Goal: Navigation & Orientation: Find specific page/section

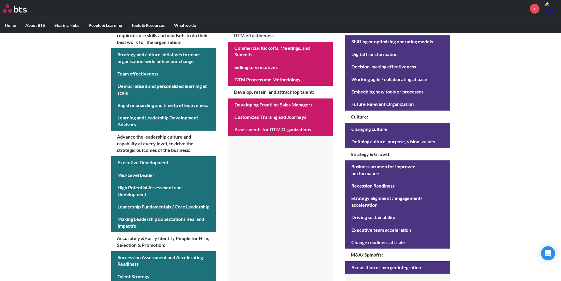
scroll to position [224, 0]
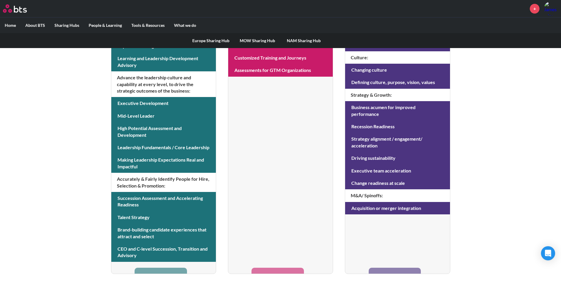
click at [203, 39] on link "Europe Sharing Hub" at bounding box center [211, 40] width 47 height 15
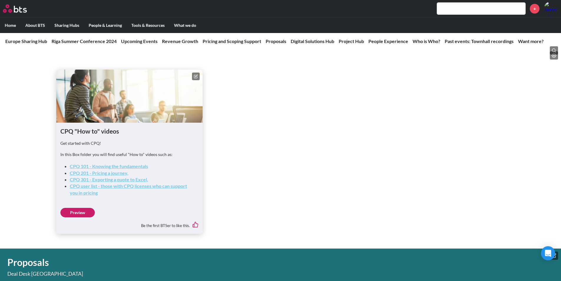
scroll to position [796, 0]
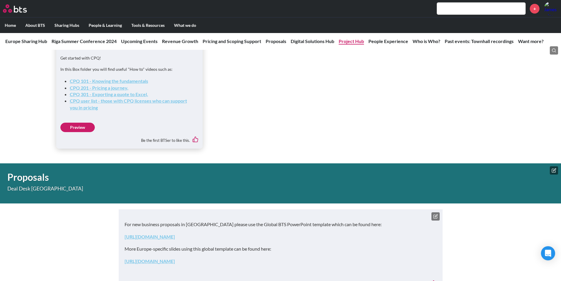
click at [346, 42] on link "Project Hub" at bounding box center [351, 41] width 25 height 6
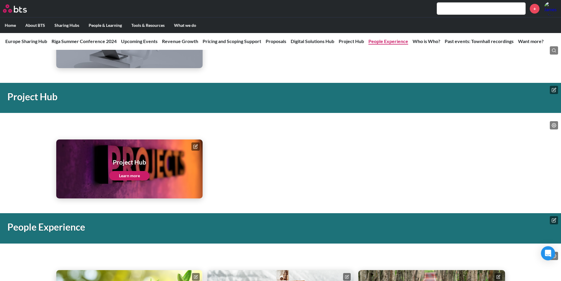
click at [382, 43] on link "People Experience" at bounding box center [389, 41] width 40 height 6
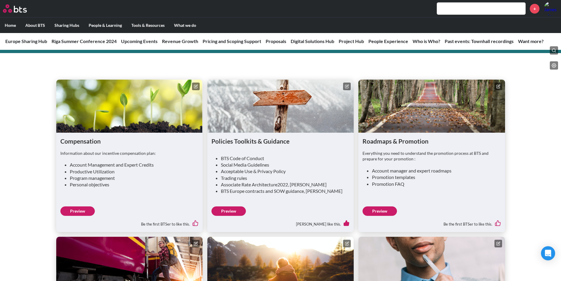
scroll to position [1349, 0]
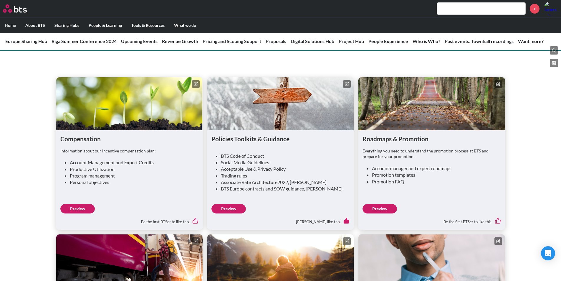
click at [551, 12] on img at bounding box center [551, 8] width 14 height 14
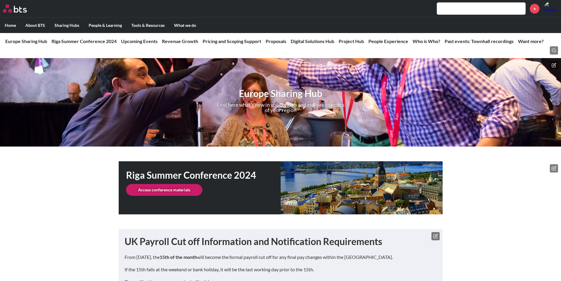
scroll to position [1349, 0]
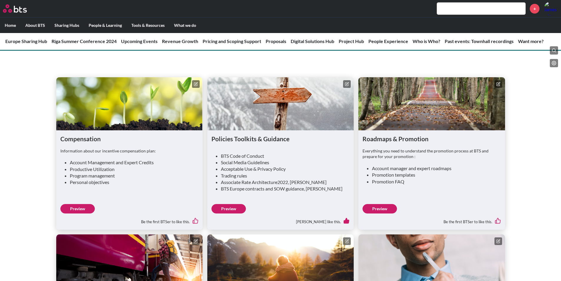
click at [391, 204] on link "Preview" at bounding box center [380, 208] width 34 height 9
